Goal: Task Accomplishment & Management: Use online tool/utility

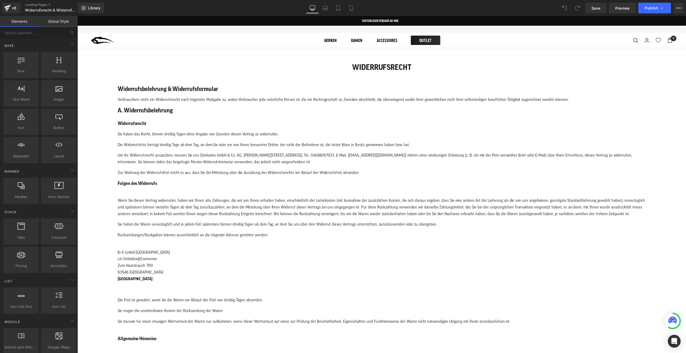
click at [143, 265] on span "Zum Haarstrauch 700" at bounding box center [135, 266] width 35 height 4
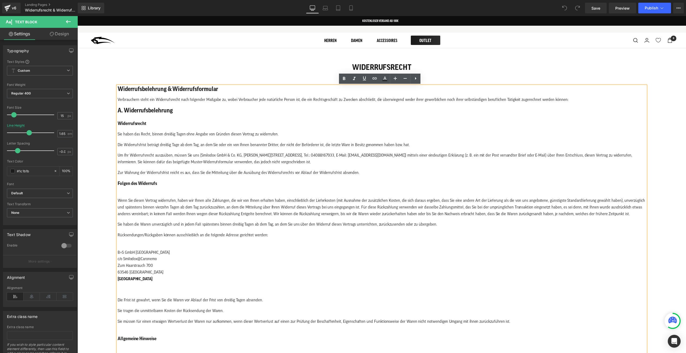
click at [136, 254] on p "B+S GmbH Hammersbach c/o Smilodox@Caronemo Zum Haarstrauch 700 63546 [GEOGRAPHI…" at bounding box center [382, 263] width 528 height 40
drag, startPoint x: 147, startPoint y: 268, endPoint x: 150, endPoint y: 270, distance: 3.4
click at [147, 268] on span "Zum Haarstrauch 700" at bounding box center [135, 266] width 35 height 4
drag, startPoint x: 155, startPoint y: 273, endPoint x: 116, endPoint y: 252, distance: 44.5
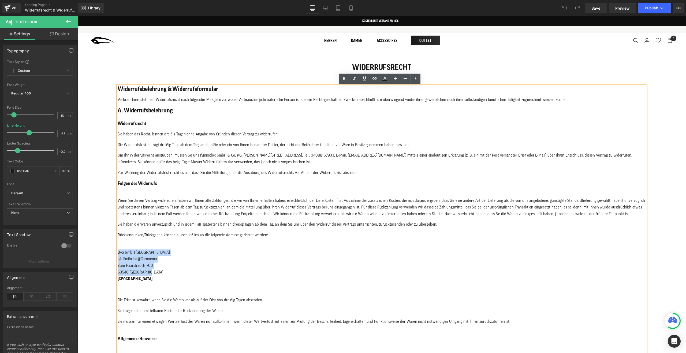
paste div
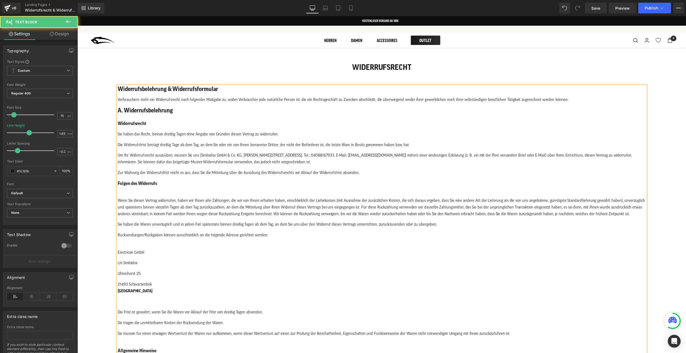
drag, startPoint x: 158, startPoint y: 277, endPoint x: 153, endPoint y: 274, distance: 5.8
click at [158, 277] on p "Uhlenhorst 25" at bounding box center [382, 274] width 528 height 7
click at [162, 257] on div "Widerrufsbelehrung & Widerrufsformular Verbrauchern steht ein Widerrufsrecht na…" at bounding box center [382, 351] width 528 height 530
click at [151, 254] on p "Electricon GmbH" at bounding box center [382, 249] width 528 height 13
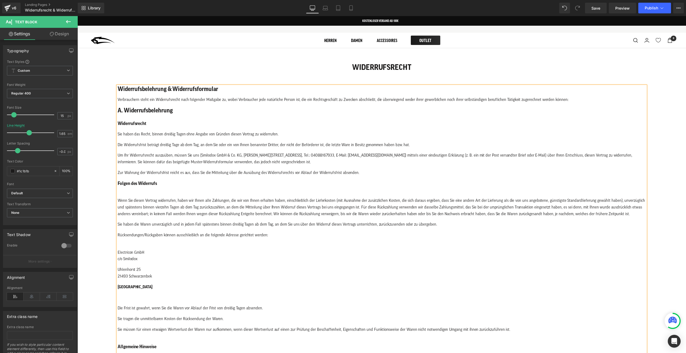
click at [157, 260] on p "Electricon GmbH c/o Smilodox" at bounding box center [382, 253] width 528 height 20
click at [165, 266] on p "Electricon GmbH [STREET_ADDRESS]" at bounding box center [382, 256] width 528 height 27
click at [160, 274] on p "Electricon GmbH [STREET_ADDRESS]" at bounding box center [382, 259] width 528 height 33
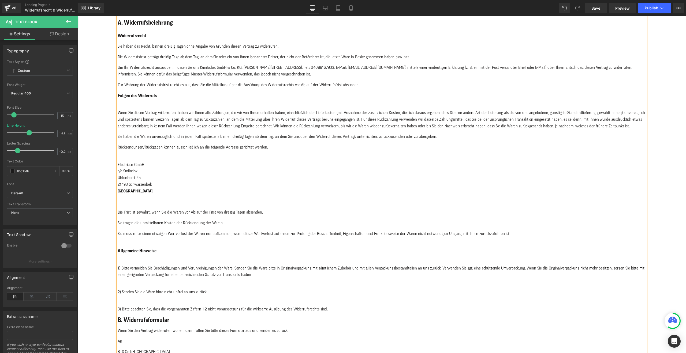
scroll to position [215, 0]
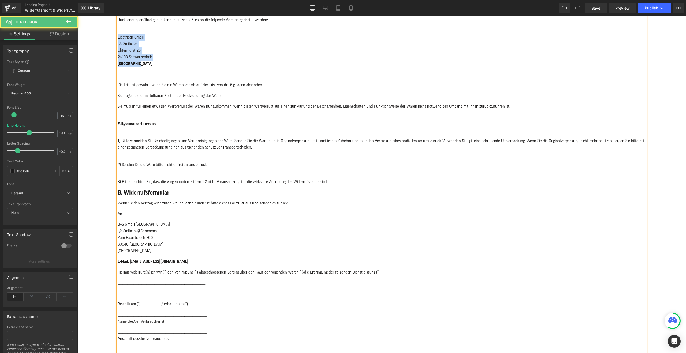
drag, startPoint x: 149, startPoint y: 64, endPoint x: 108, endPoint y: 37, distance: 49.0
click at [108, 37] on div "WIDERRUFSRECHT Text Block Widerrufsbelehrung & Widerrufsformular Verbrauchern s…" at bounding box center [381, 159] width 609 height 652
copy p "Electricon GmbH [STREET_ADDRESS]"
click at [169, 250] on p "B+S GmbH Hammersbach c/o Smilodox@Caronemo Zum Haarstrauch 700 63546 [GEOGRAPHI…" at bounding box center [382, 238] width 528 height 33
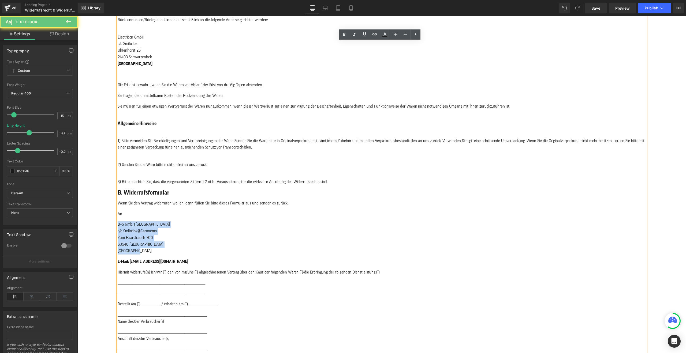
drag, startPoint x: 146, startPoint y: 250, endPoint x: 115, endPoint y: 227, distance: 38.1
click at [115, 227] on div "WIDERRUFSRECHT Text Block Widerrufsbelehrung & Widerrufsformular Verbrauchern s…" at bounding box center [381, 159] width 609 height 652
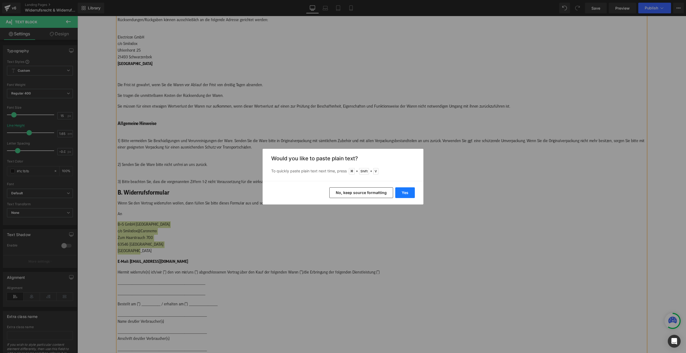
click at [405, 192] on button "Yes" at bounding box center [405, 193] width 20 height 11
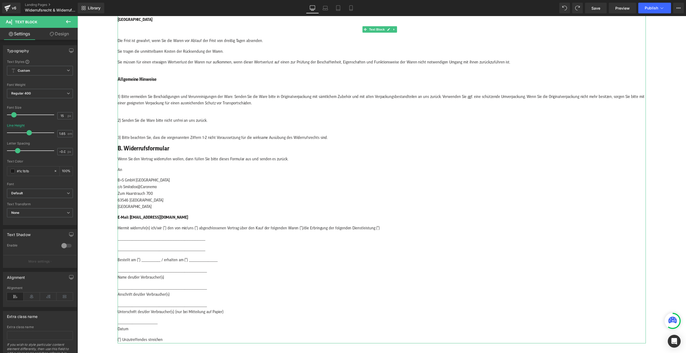
scroll to position [280, 0]
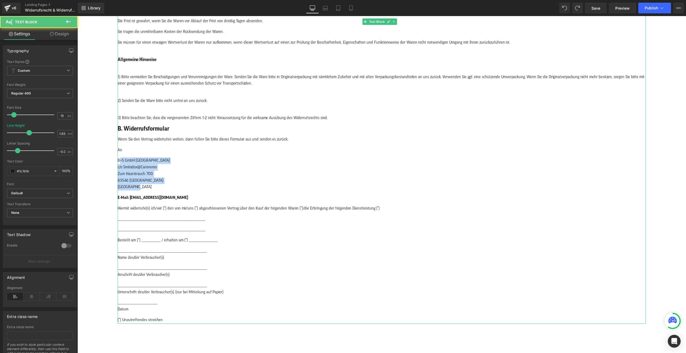
drag, startPoint x: 133, startPoint y: 173, endPoint x: 120, endPoint y: 161, distance: 17.9
click at [120, 161] on p "B+S GmbH Hammersbach c/o Smilodox@Caronemo Zum Haarstrauch 700 63546 [GEOGRAPHI…" at bounding box center [382, 174] width 528 height 33
click at [118, 161] on span "B+S GmbH [GEOGRAPHIC_DATA]" at bounding box center [144, 161] width 52 height 4
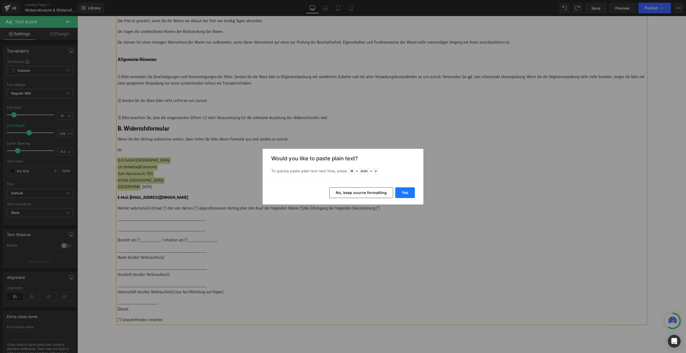
click at [405, 191] on button "Yes" at bounding box center [405, 193] width 20 height 11
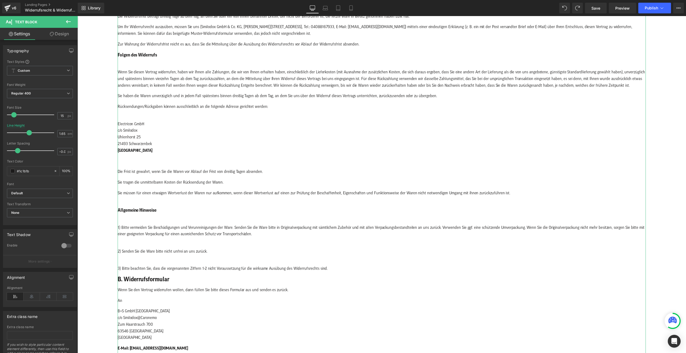
scroll to position [224, 0]
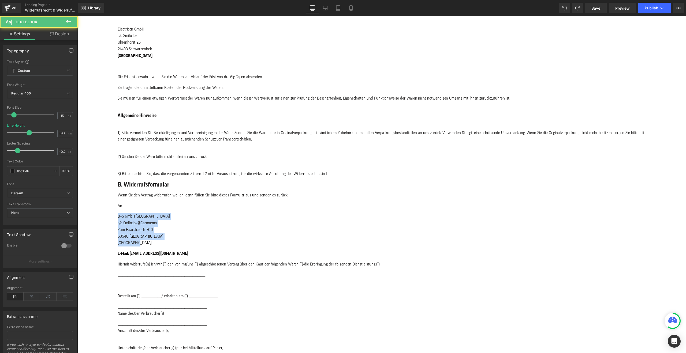
drag, startPoint x: 138, startPoint y: 243, endPoint x: 117, endPoint y: 216, distance: 33.2
click at [117, 216] on div "WIDERRUFSRECHT Text Block Widerrufsbelehrung & Widerrufsformular Verbrauchern s…" at bounding box center [381, 150] width 609 height 652
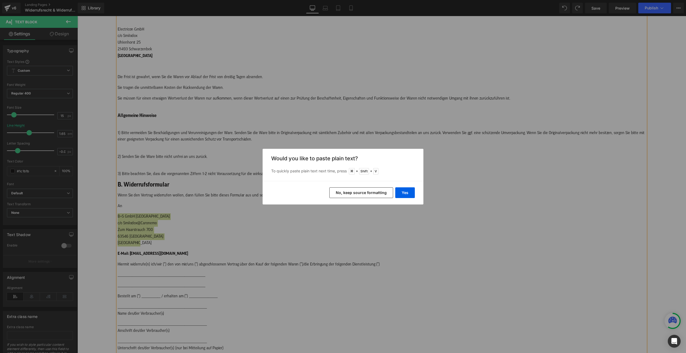
click at [369, 194] on button "No, keep source formatting" at bounding box center [361, 193] width 64 height 11
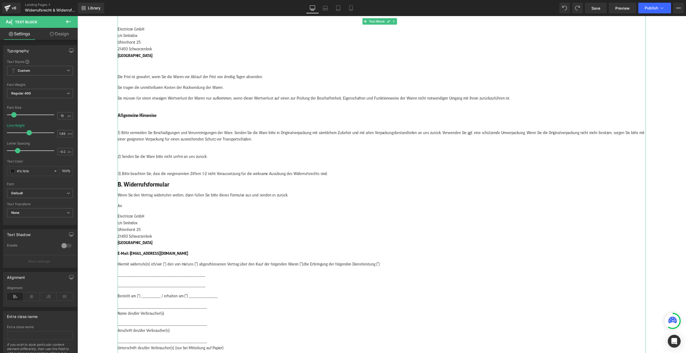
click at [177, 224] on p "Electricon GmbH [STREET_ADDRESS]" at bounding box center [382, 230] width 528 height 33
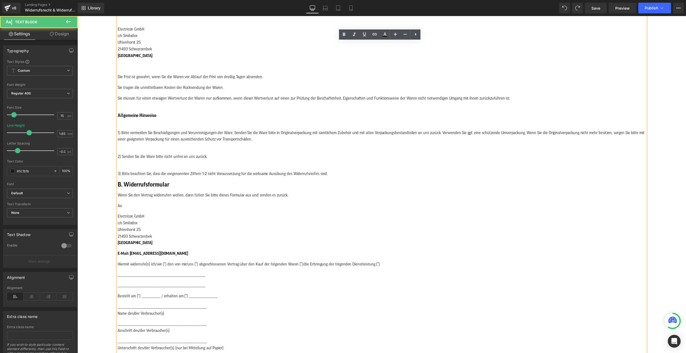
drag, startPoint x: 211, startPoint y: 221, endPoint x: 291, endPoint y: 218, distance: 80.4
click at [211, 221] on p "Electricon GmbH [STREET_ADDRESS]" at bounding box center [382, 230] width 528 height 33
click at [597, 9] on span "Save" at bounding box center [595, 8] width 9 height 6
click at [128, 245] on span "[GEOGRAPHIC_DATA]" at bounding box center [135, 243] width 35 height 4
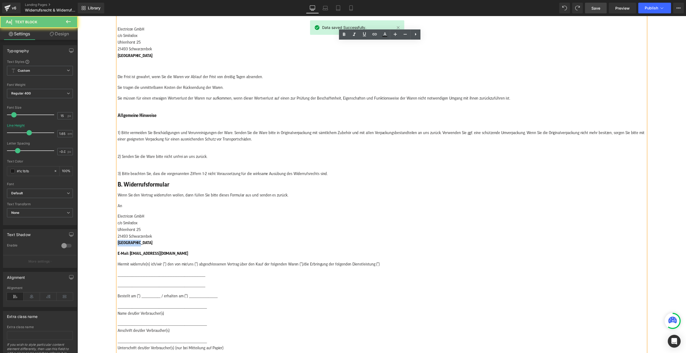
click at [128, 245] on span "[GEOGRAPHIC_DATA]" at bounding box center [135, 243] width 35 height 4
click at [343, 37] on icon at bounding box center [344, 34] width 6 height 6
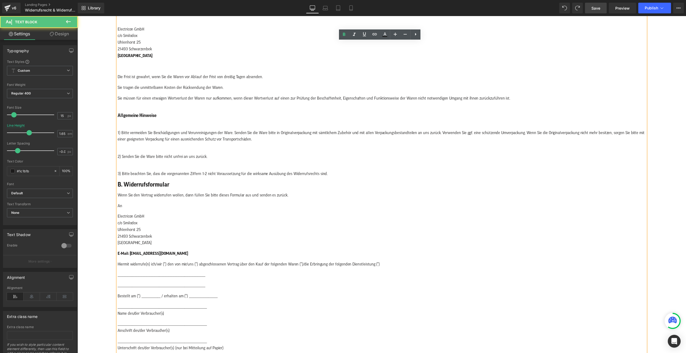
click at [240, 147] on p "2) Senden Sie die Ware bitte nicht unfrei an uns zurück." at bounding box center [382, 153] width 528 height 13
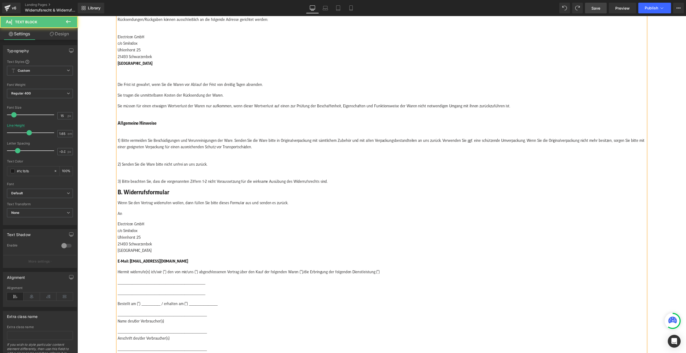
scroll to position [206, 0]
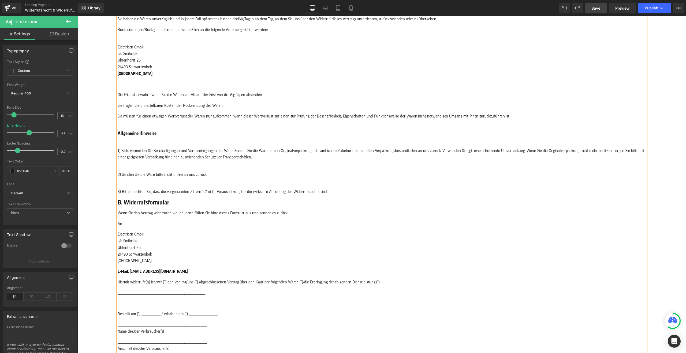
click at [128, 73] on strong "[GEOGRAPHIC_DATA]" at bounding box center [135, 74] width 35 height 4
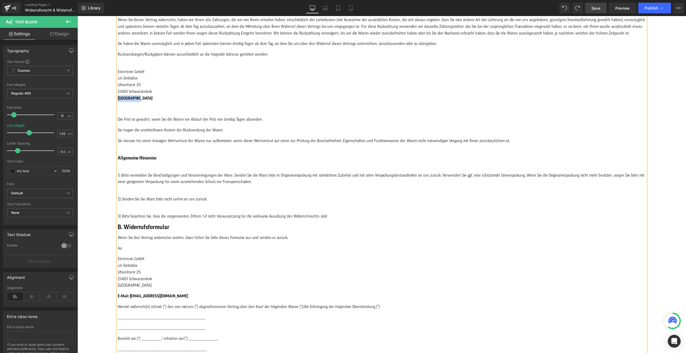
scroll to position [129, 0]
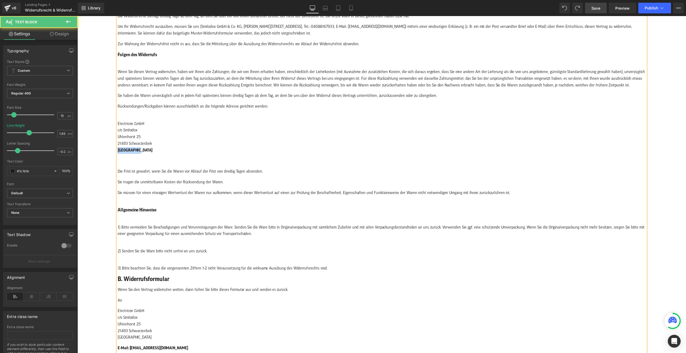
click at [135, 150] on strong "[GEOGRAPHIC_DATA]" at bounding box center [135, 150] width 35 height 4
click at [138, 143] on span "21493 Schwarzenbek" at bounding box center [135, 144] width 34 height 4
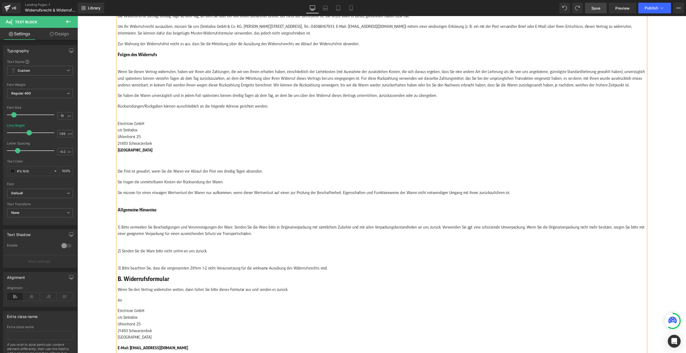
click at [128, 151] on strong "[GEOGRAPHIC_DATA]" at bounding box center [135, 150] width 35 height 4
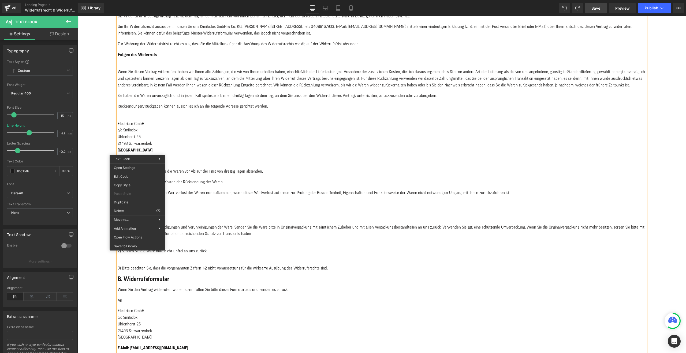
drag, startPoint x: 270, startPoint y: 214, endPoint x: 256, endPoint y: 202, distance: 18.6
click at [270, 214] on div at bounding box center [382, 217] width 528 height 7
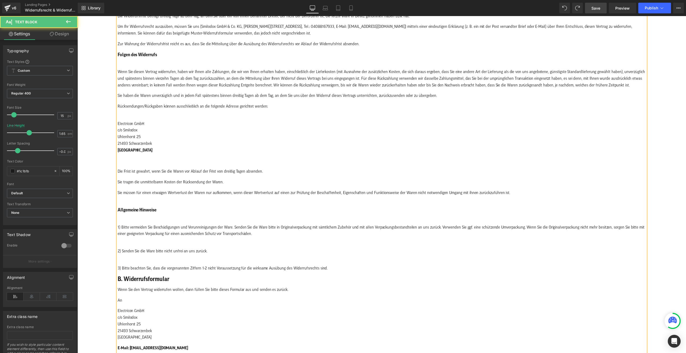
click at [159, 150] on p "Electricon GmbH [STREET_ADDRESS]" at bounding box center [382, 134] width 528 height 40
click at [135, 146] on span "21493 Schwarzenbek" at bounding box center [135, 144] width 34 height 4
click at [126, 148] on p "Electricon GmbH [STREET_ADDRESS]" at bounding box center [382, 134] width 528 height 40
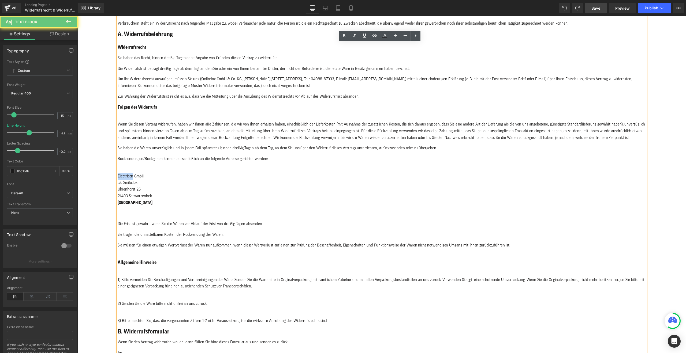
click at [126, 148] on div "Widerrufsbelehrung & Widerrufsformular Verbrauchern steht ein Widerrufsrecht na…" at bounding box center [382, 268] width 528 height 517
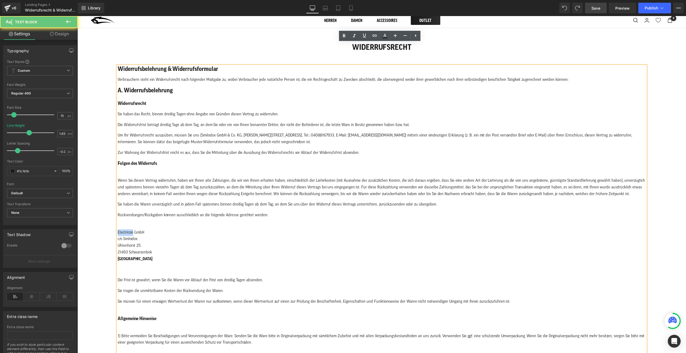
scroll to position [0, 0]
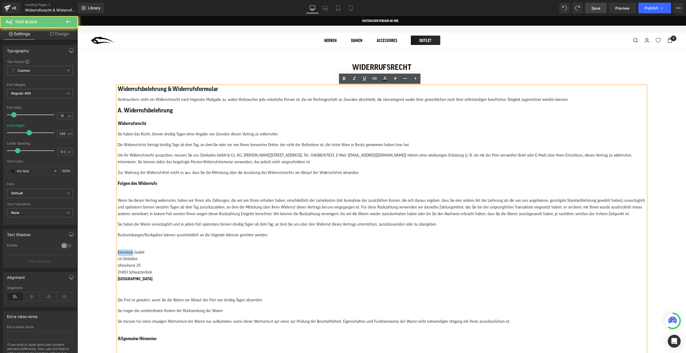
click at [130, 271] on span "21493 Schwarzenbek" at bounding box center [135, 273] width 34 height 4
click at [128, 277] on strong "[GEOGRAPHIC_DATA]" at bounding box center [135, 279] width 35 height 4
drag, startPoint x: 346, startPoint y: 78, endPoint x: 192, endPoint y: 158, distance: 173.1
click at [346, 78] on icon at bounding box center [344, 79] width 6 height 6
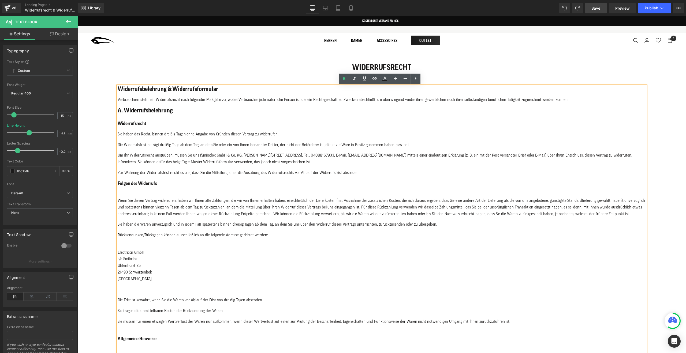
click at [248, 202] on p "Wenn Sie diesen Vertrag widerrufen, haben wir Ihnen alle Zahlungen, die wir von…" at bounding box center [382, 208] width 528 height 20
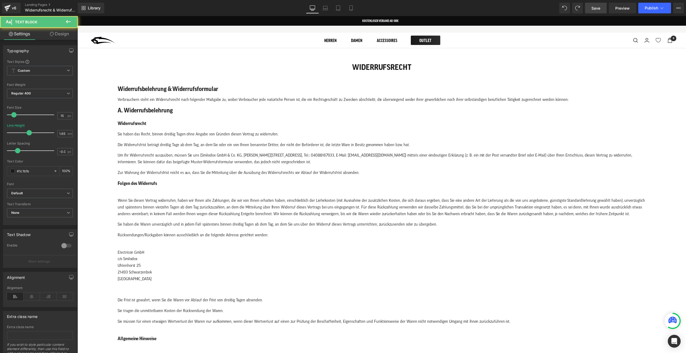
drag, startPoint x: 593, startPoint y: 5, endPoint x: 545, endPoint y: 22, distance: 50.7
click at [593, 5] on link "Save" at bounding box center [596, 8] width 22 height 11
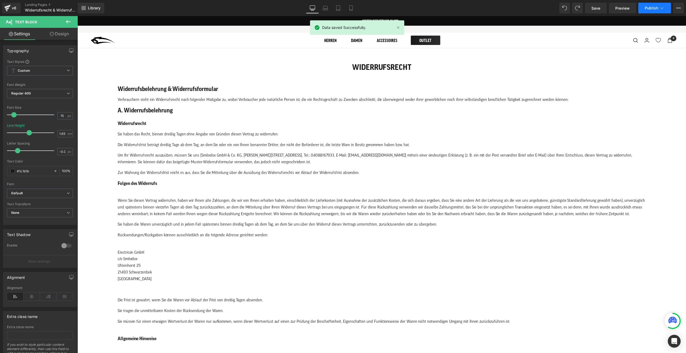
click at [651, 9] on span "Publish" at bounding box center [651, 8] width 13 height 4
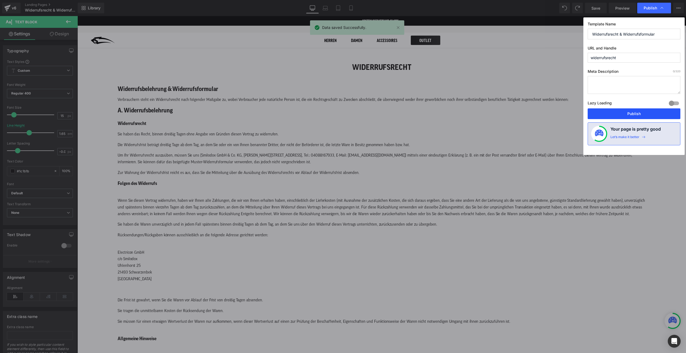
drag, startPoint x: 651, startPoint y: 116, endPoint x: 567, endPoint y: 105, distance: 84.9
click at [651, 116] on button "Publish" at bounding box center [634, 114] width 93 height 11
